Goal: Task Accomplishment & Management: Use online tool/utility

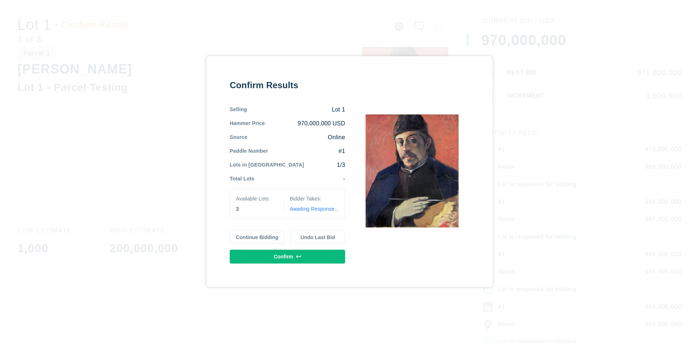
click at [257, 237] on button "Continue Bidding" at bounding box center [257, 237] width 55 height 14
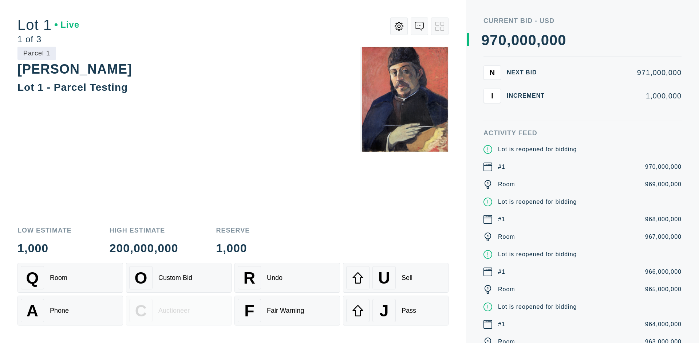
click at [70, 277] on div "Q Room" at bounding box center [70, 277] width 99 height 23
